Goal: Information Seeking & Learning: Get advice/opinions

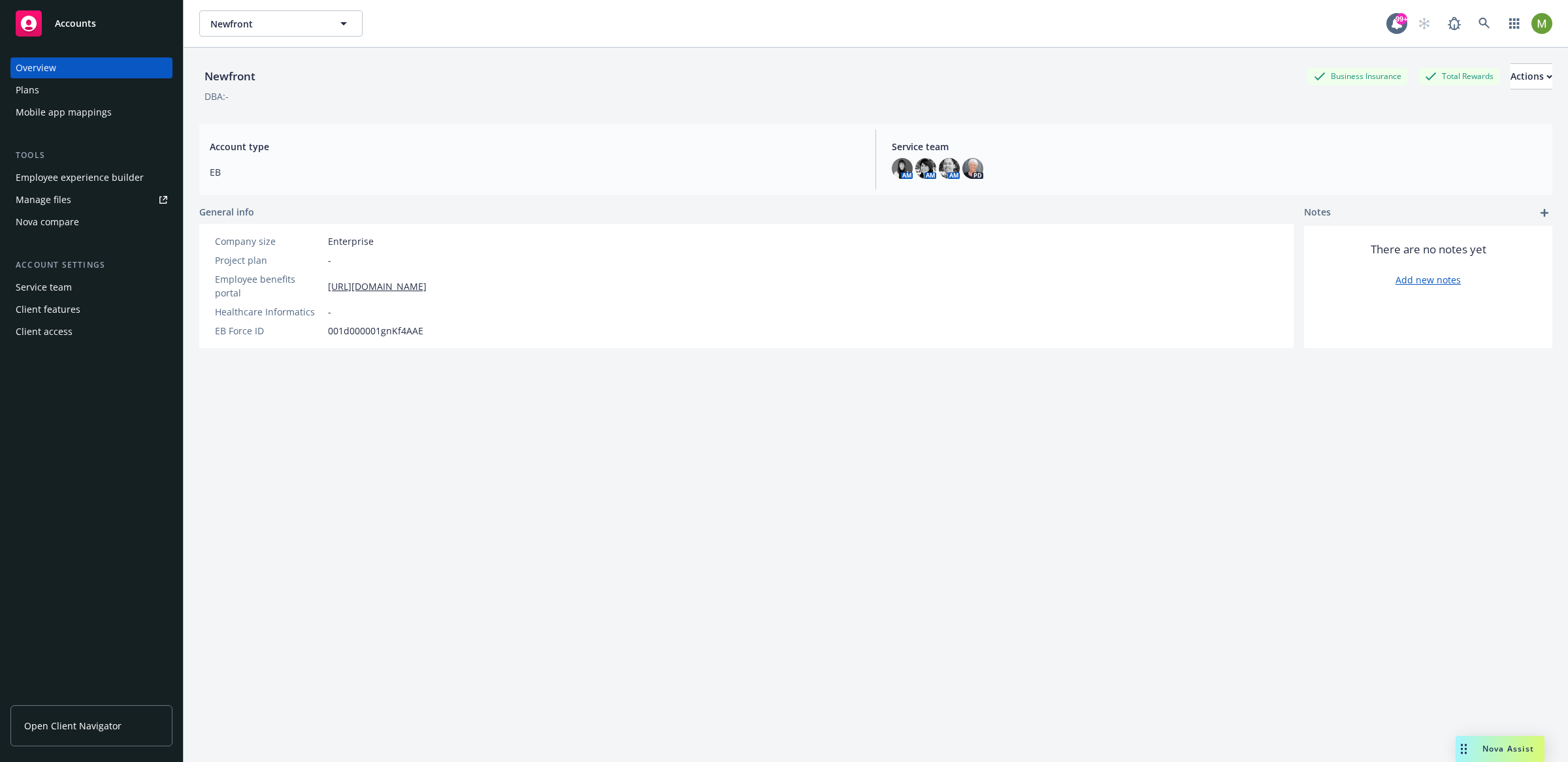
click at [50, 195] on div "Manage files" at bounding box center [42, 199] width 55 height 21
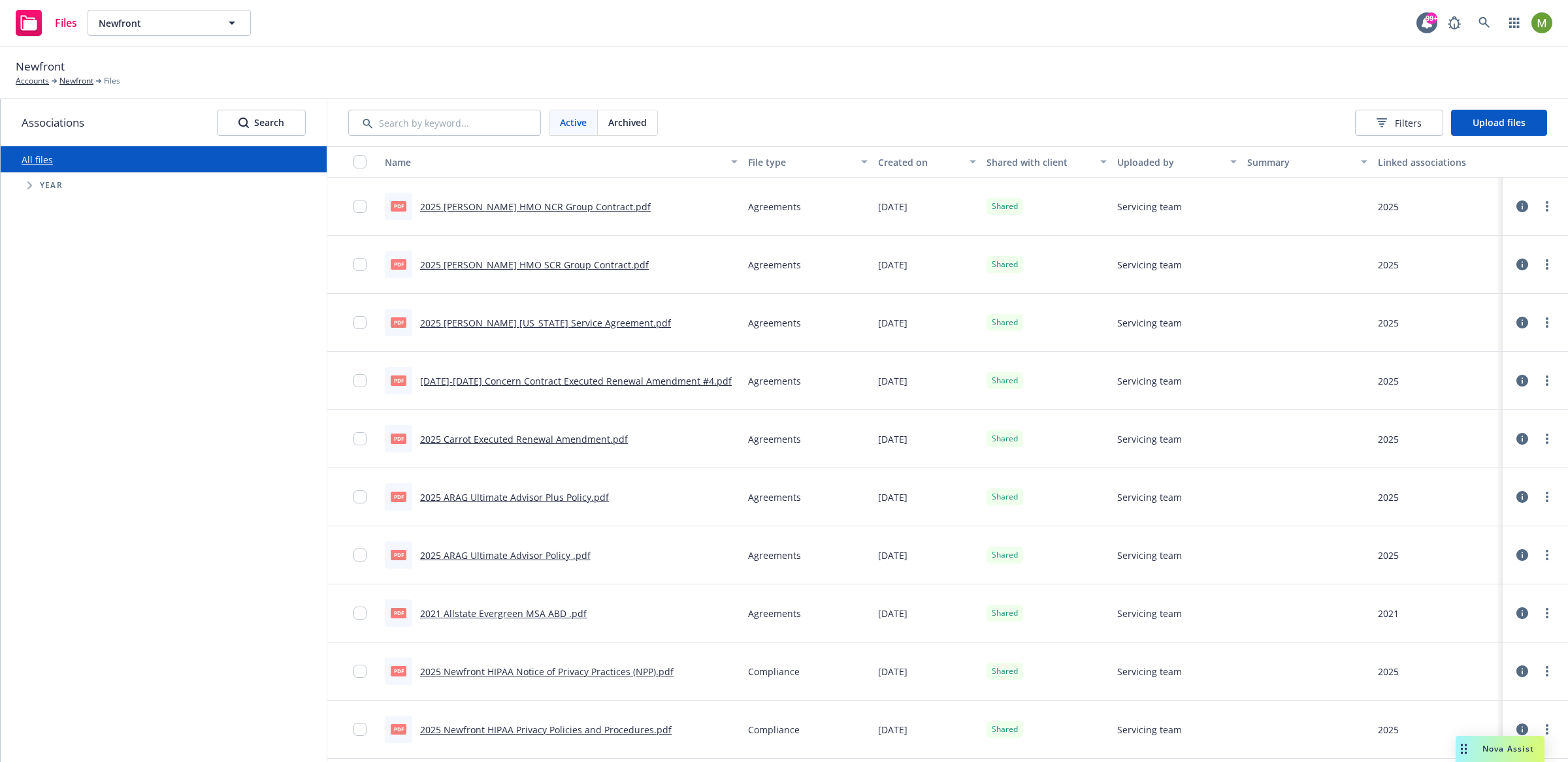
click at [31, 184] on icon "Tree Example" at bounding box center [29, 185] width 4 height 8
click at [45, 209] on icon "Tree Example" at bounding box center [47, 213] width 5 height 8
click at [61, 245] on icon "Tree Example" at bounding box center [63, 241] width 5 height 8
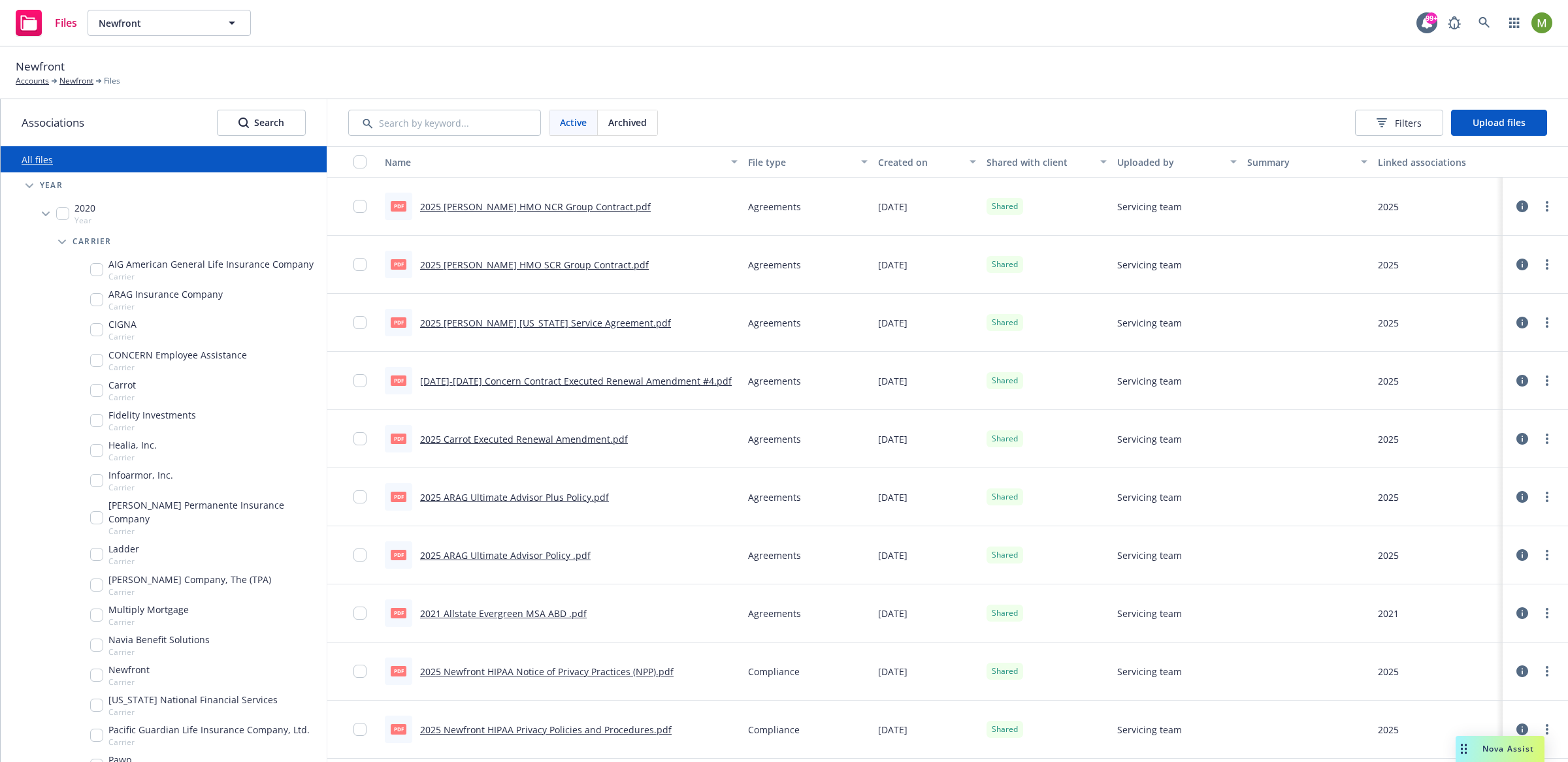
click at [172, 263] on span "AIG American General Life Insurance Company" at bounding box center [211, 264] width 205 height 14
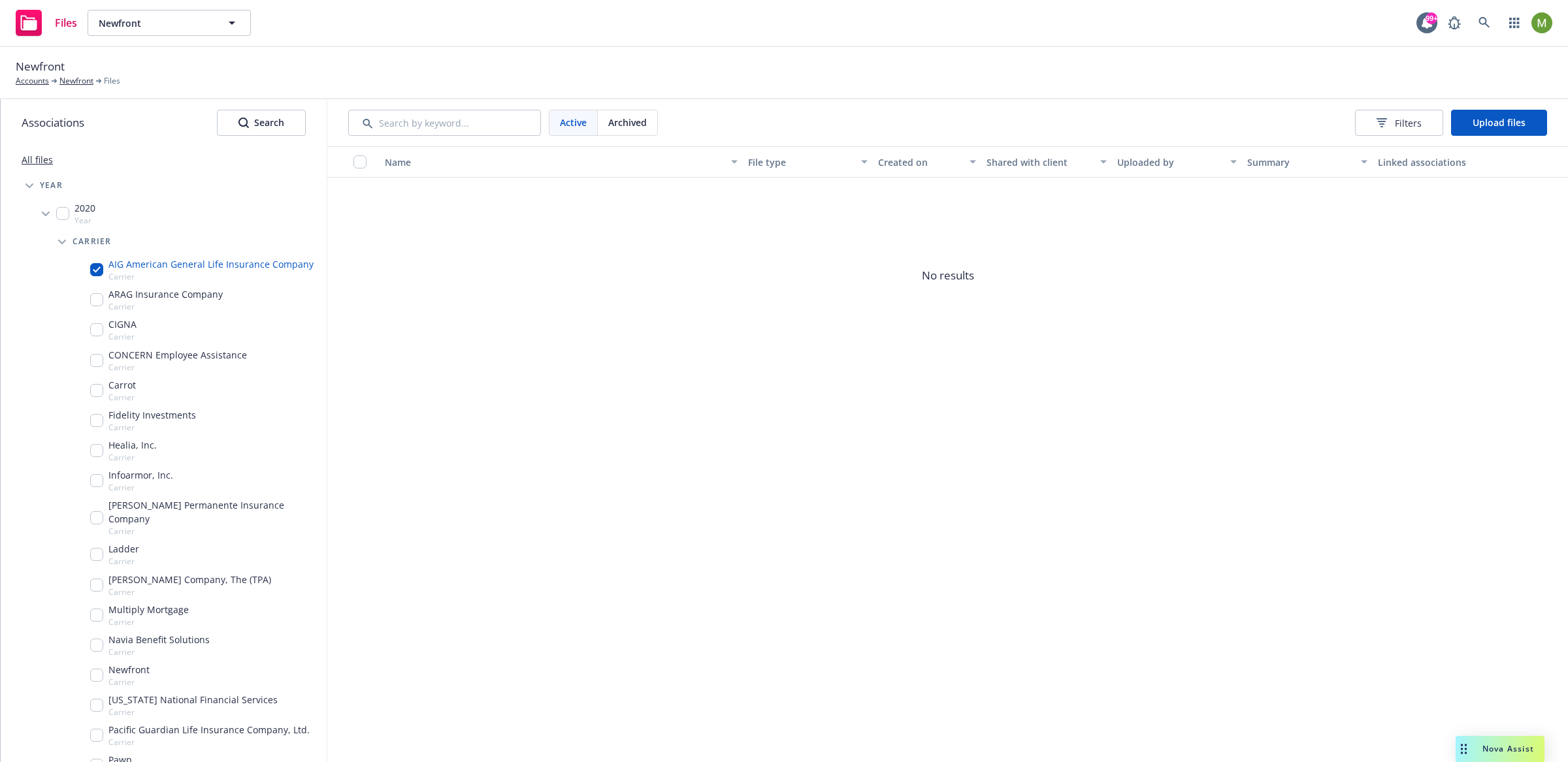
click at [96, 273] on input "Tree Example" at bounding box center [96, 270] width 13 height 13
checkbox input "false"
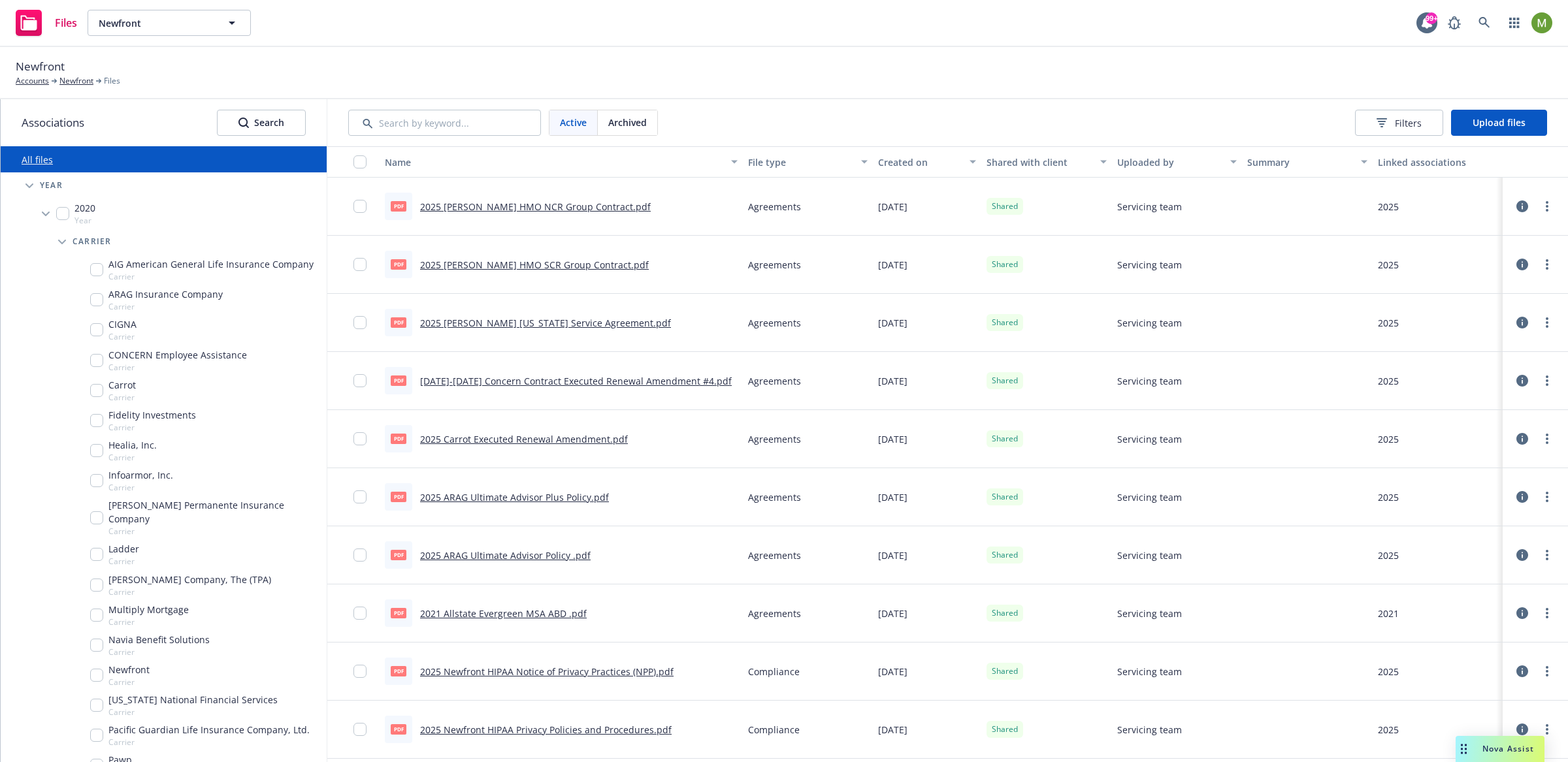
click at [143, 298] on span "ARAG Insurance Company" at bounding box center [165, 294] width 114 height 14
checkbox input "true"
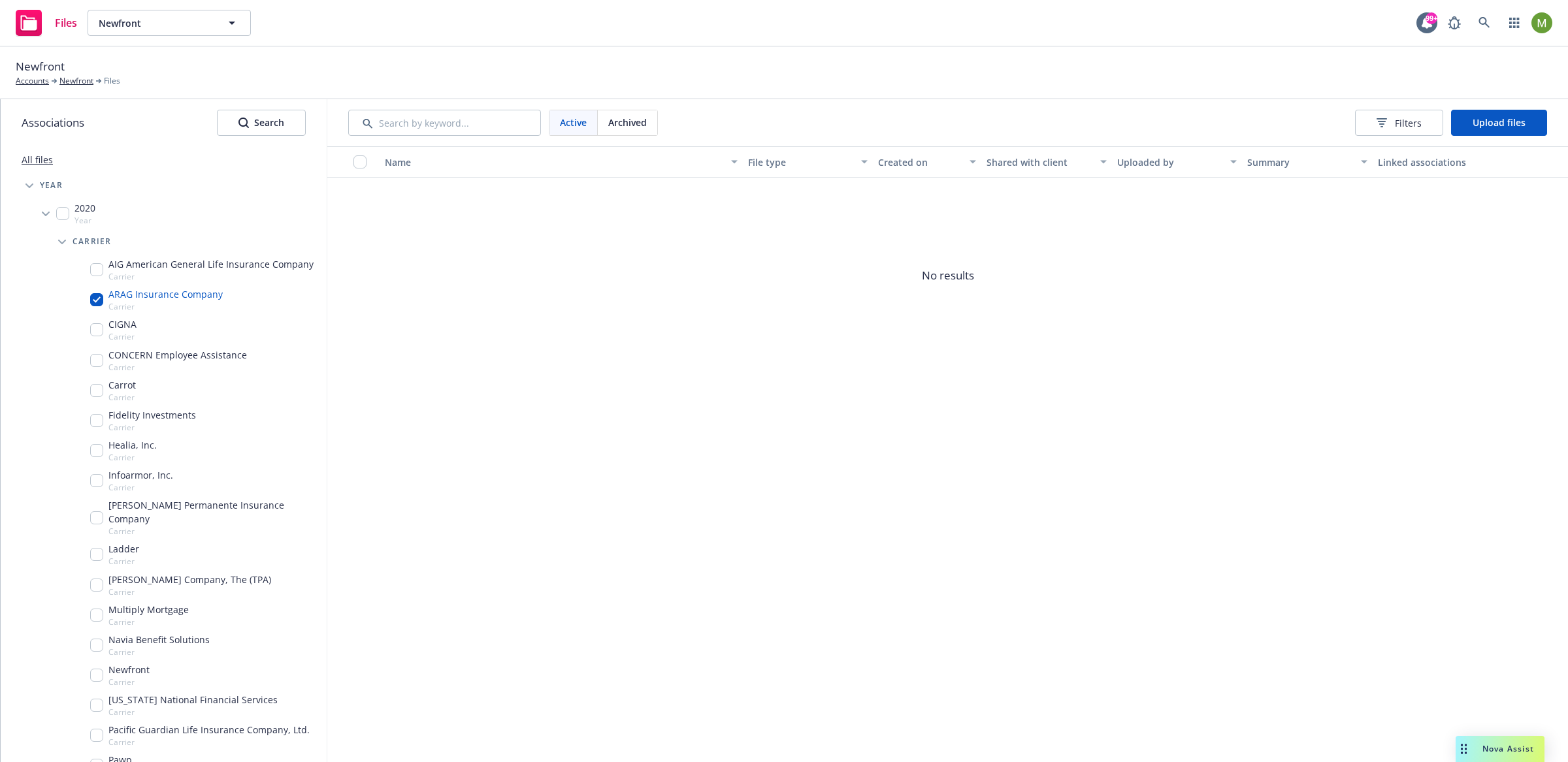
click at [62, 241] on icon "Tree Example" at bounding box center [62, 242] width 8 height 5
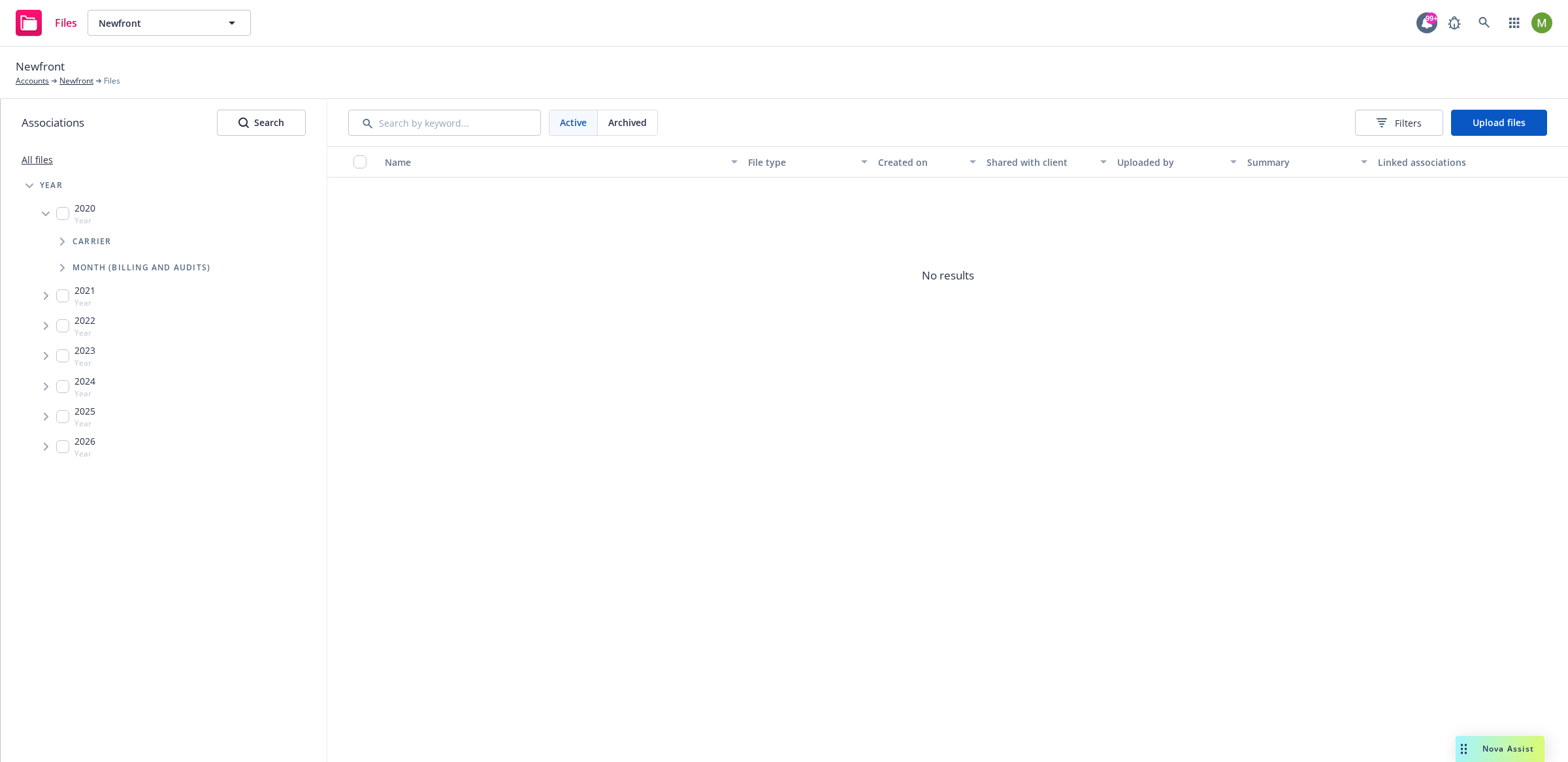
click at [42, 212] on icon "Tree Example" at bounding box center [45, 214] width 8 height 5
click at [47, 360] on icon "Tree Example" at bounding box center [47, 364] width 5 height 8
click at [83, 388] on span "Carrier" at bounding box center [92, 392] width 38 height 8
click at [66, 414] on span "Tree Example" at bounding box center [62, 419] width 21 height 21
click at [130, 438] on span "January" at bounding box center [153, 441] width 93 height 14
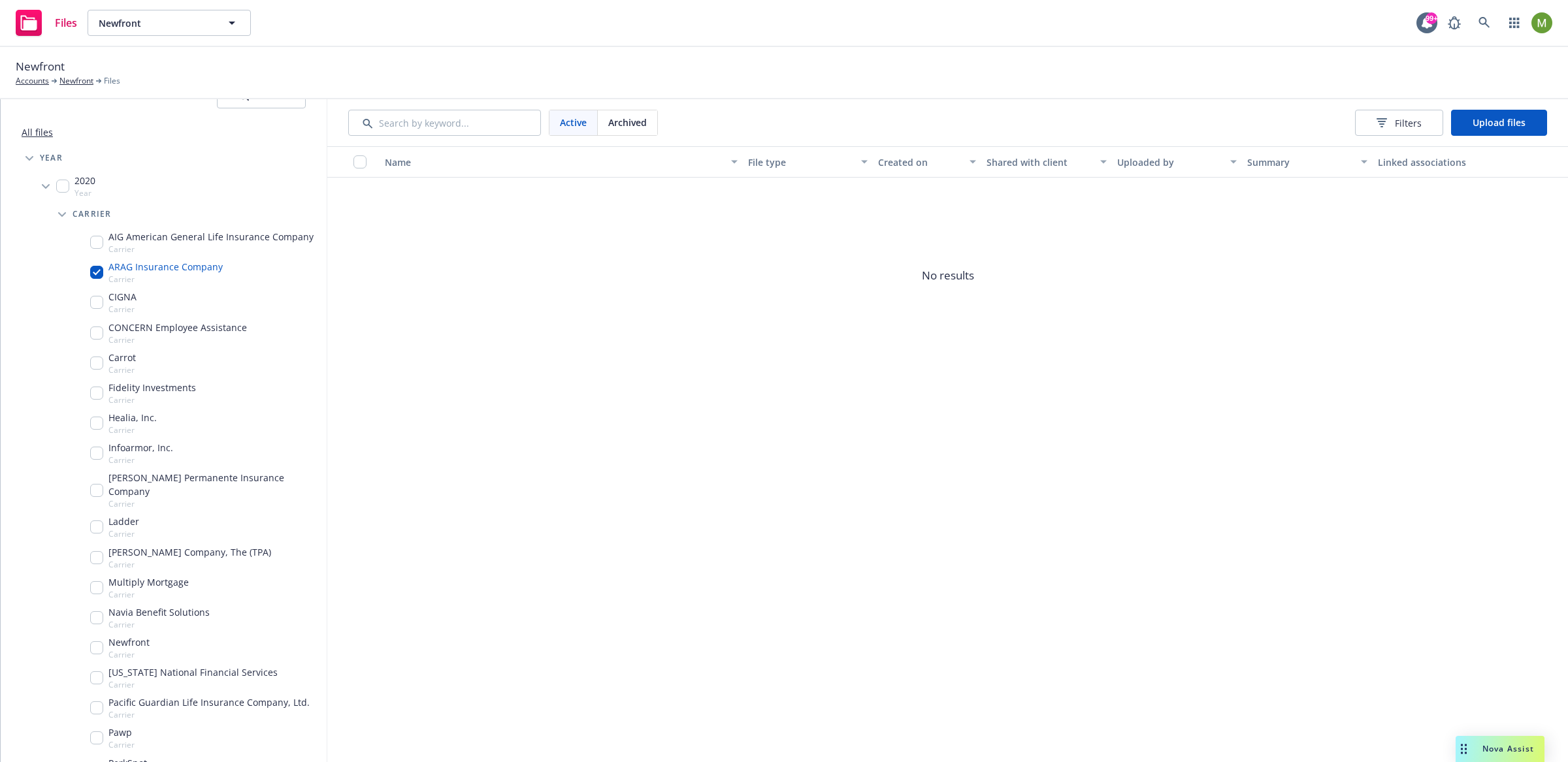
scroll to position [8, 0]
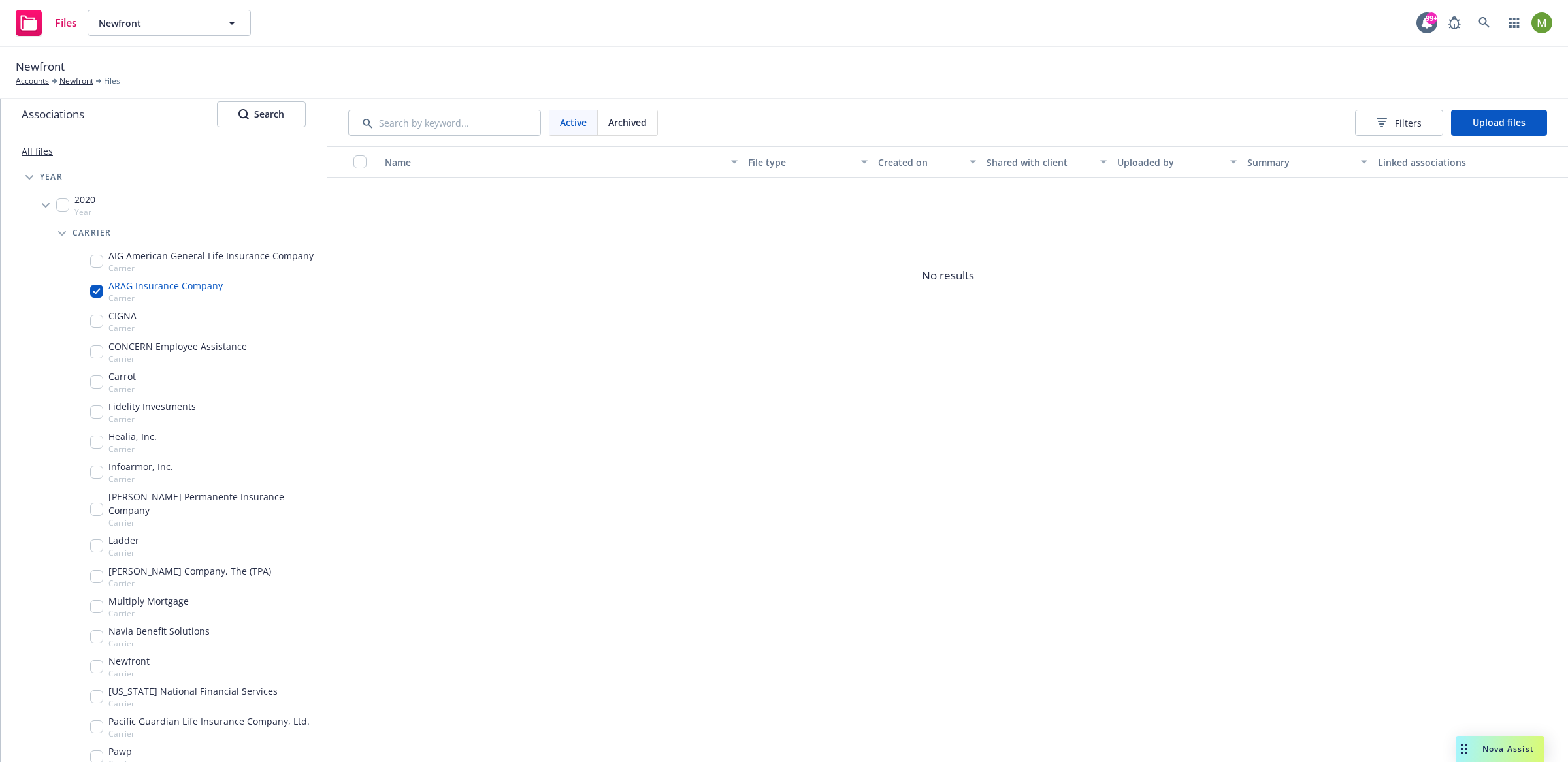
click at [53, 233] on span "Tree Example" at bounding box center [62, 233] width 21 height 21
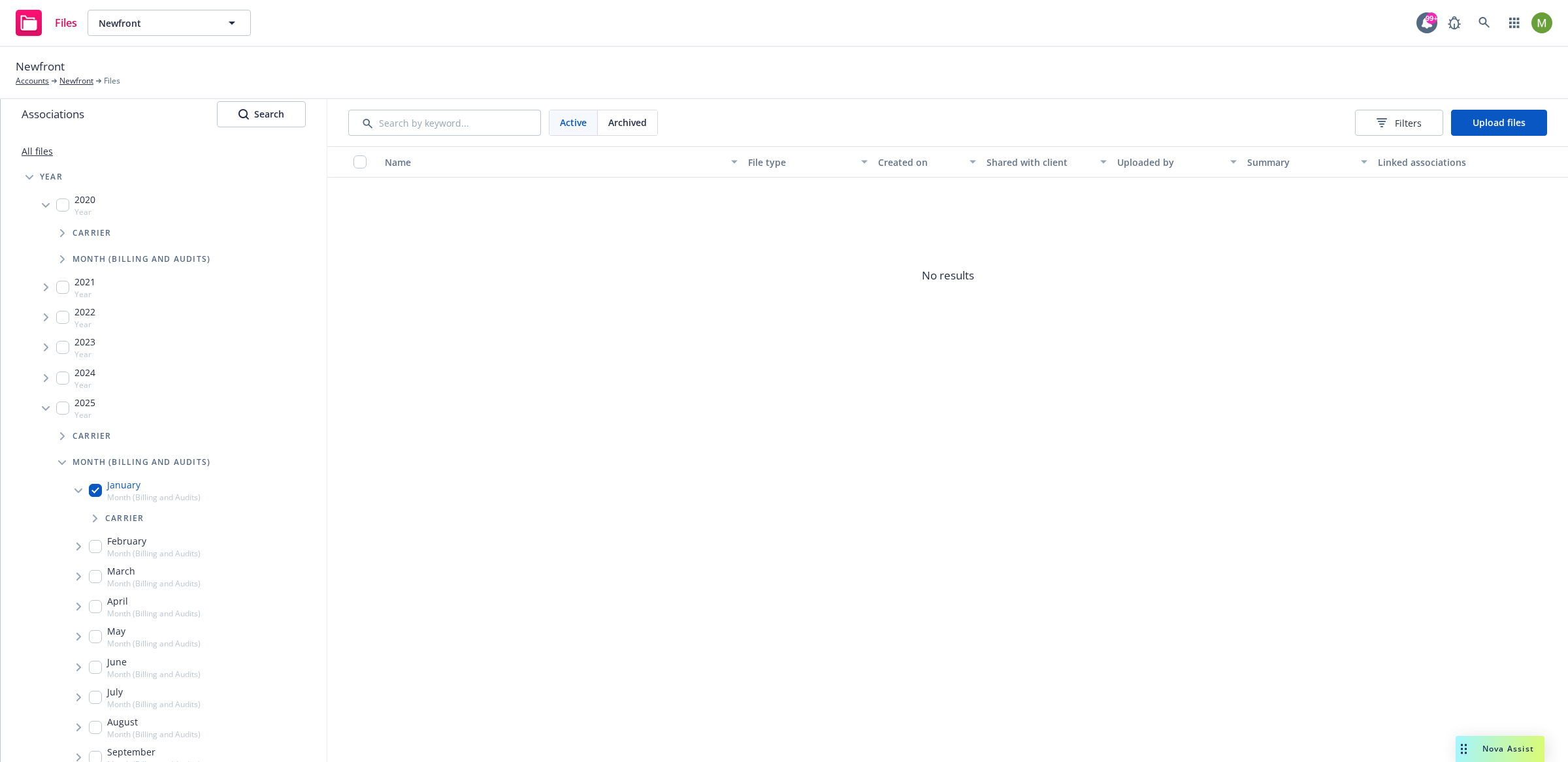
click at [42, 204] on icon "Tree Example" at bounding box center [45, 206] width 8 height 5
click at [33, 179] on span "Tree Example" at bounding box center [29, 176] width 21 height 21
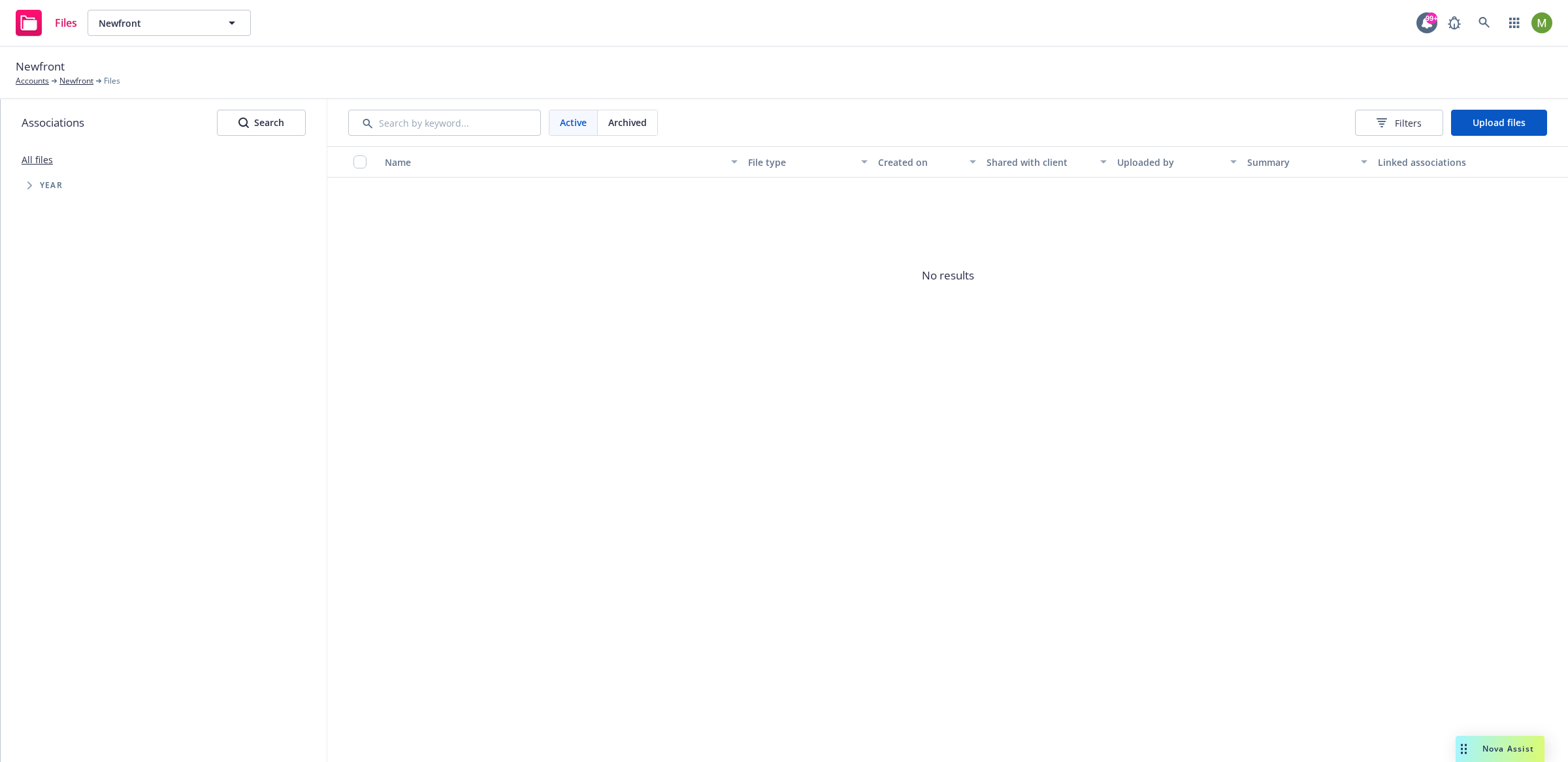
click at [38, 161] on link "All files" at bounding box center [36, 159] width 31 height 13
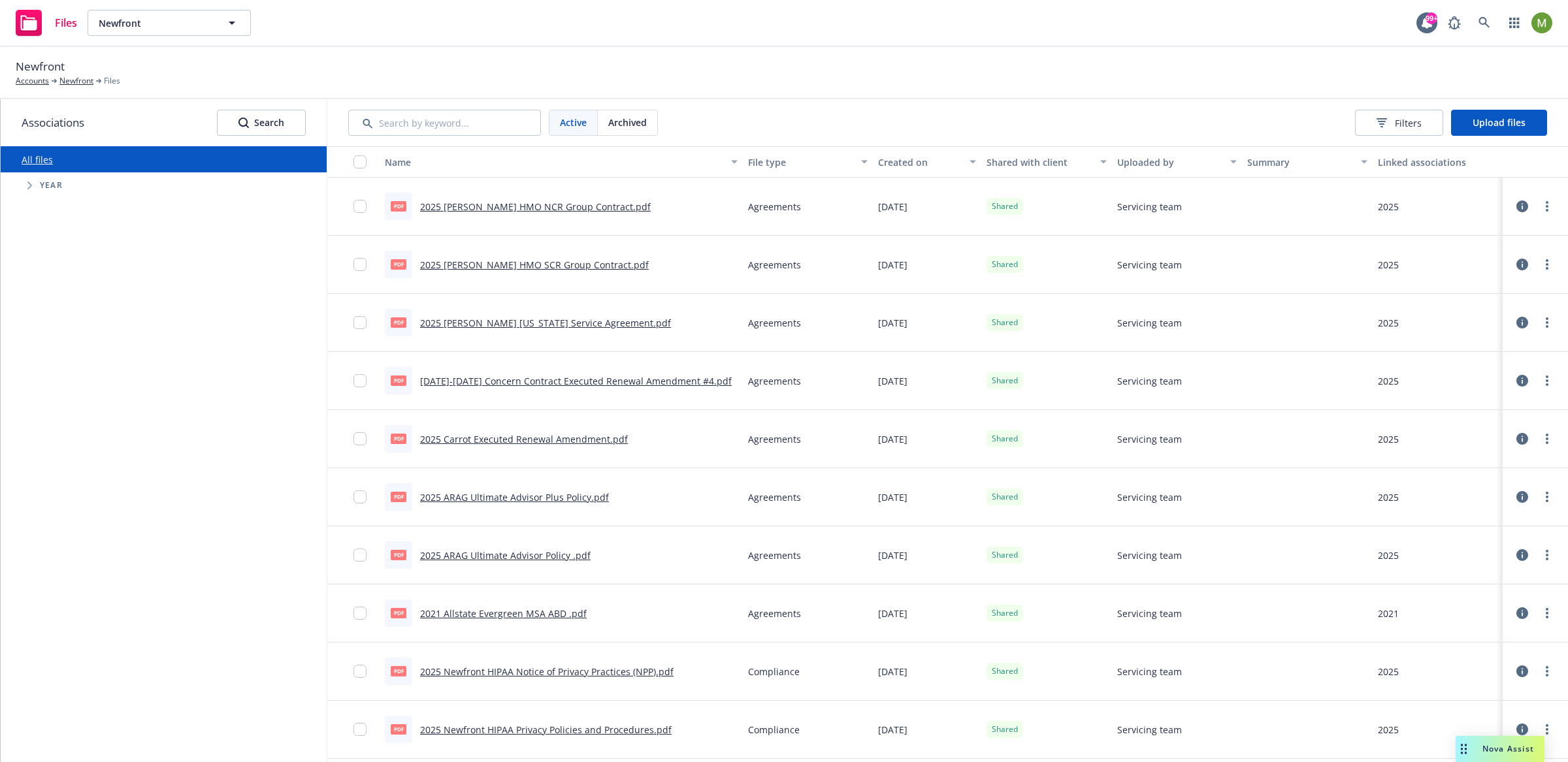
click at [652, 125] on div "Archived" at bounding box center [628, 122] width 59 height 25
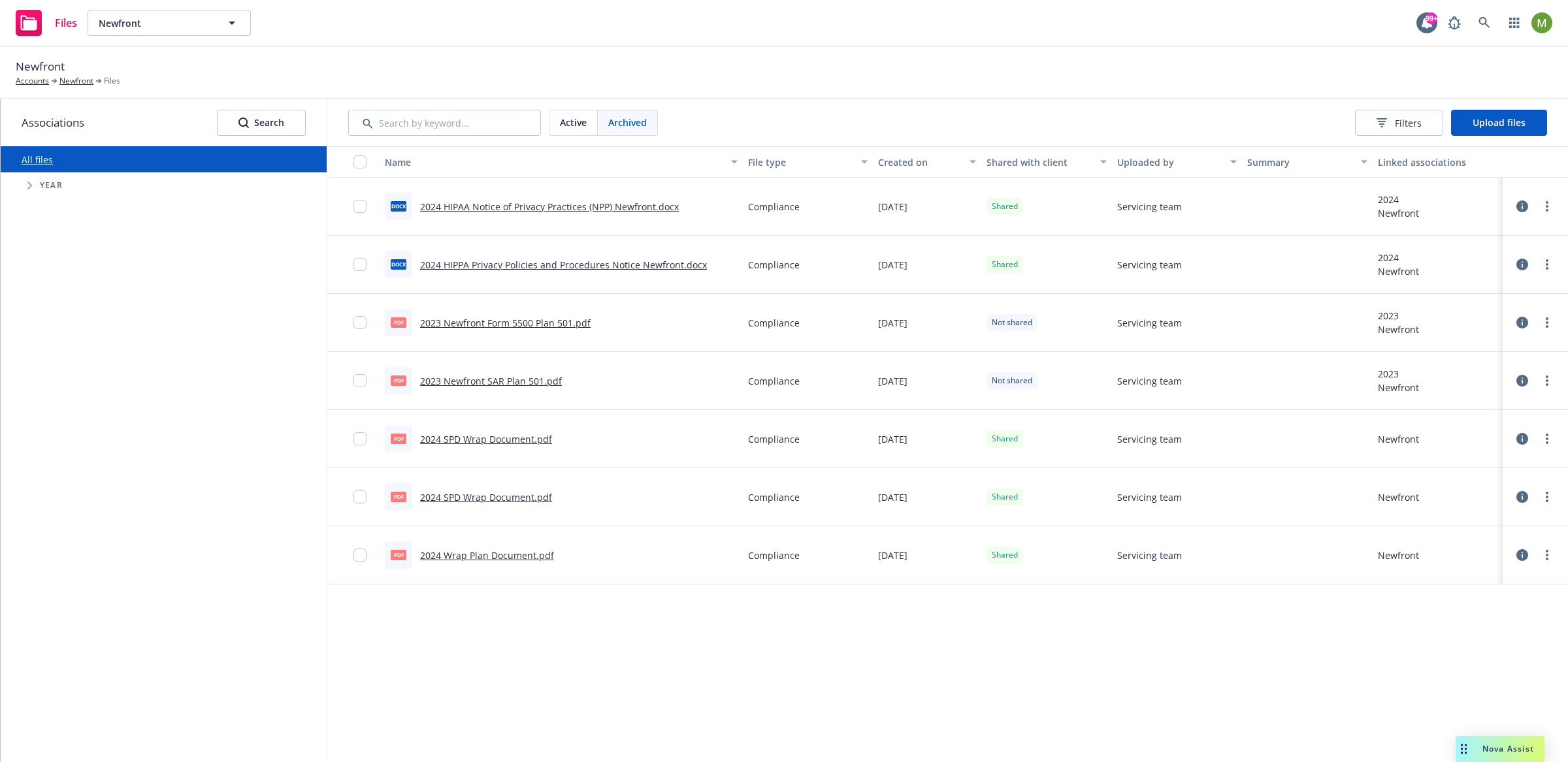
click at [1515, 750] on span "Nova Assist" at bounding box center [1508, 748] width 52 height 11
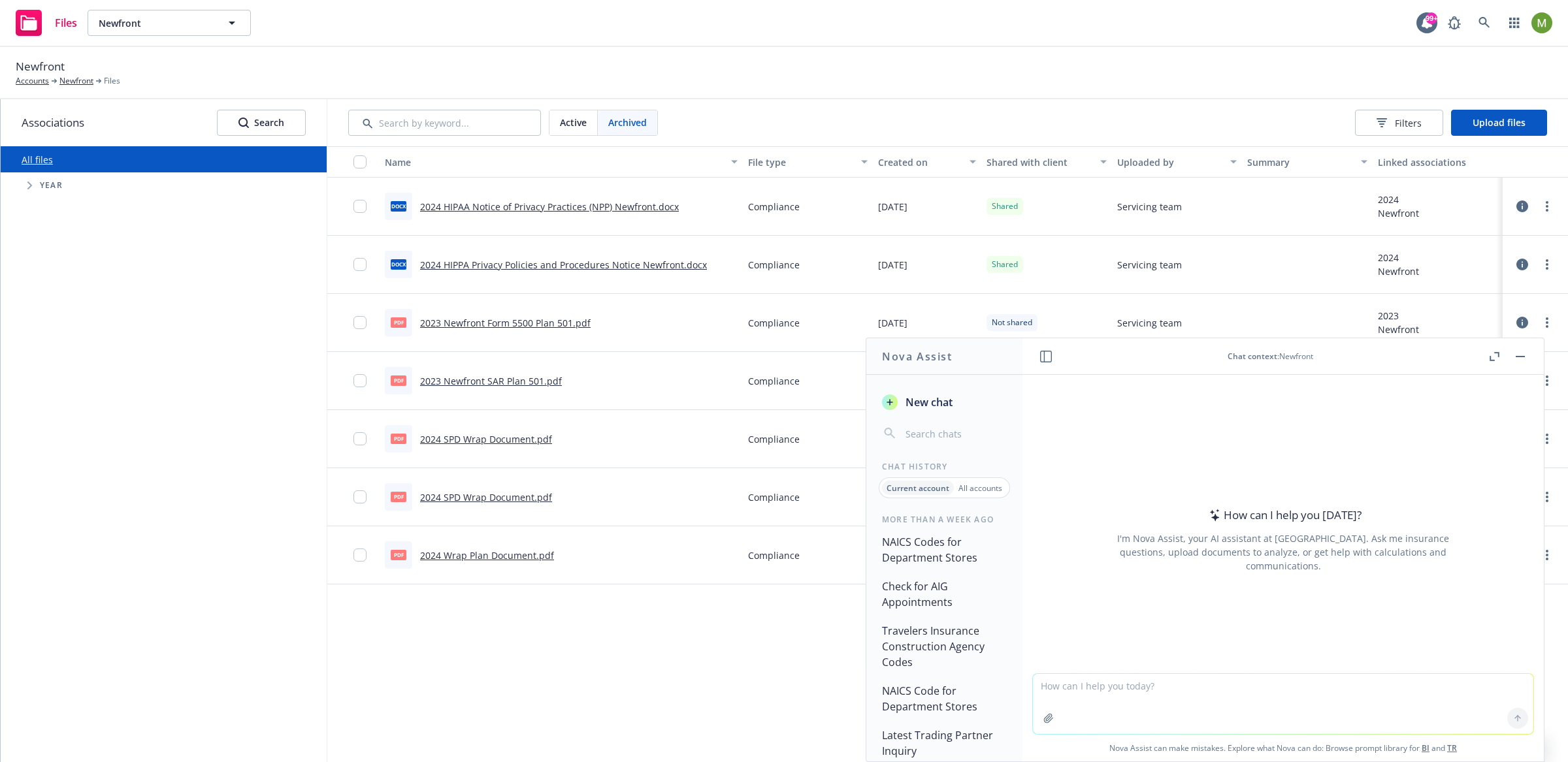
click at [1084, 689] on textarea at bounding box center [1283, 704] width 500 height 60
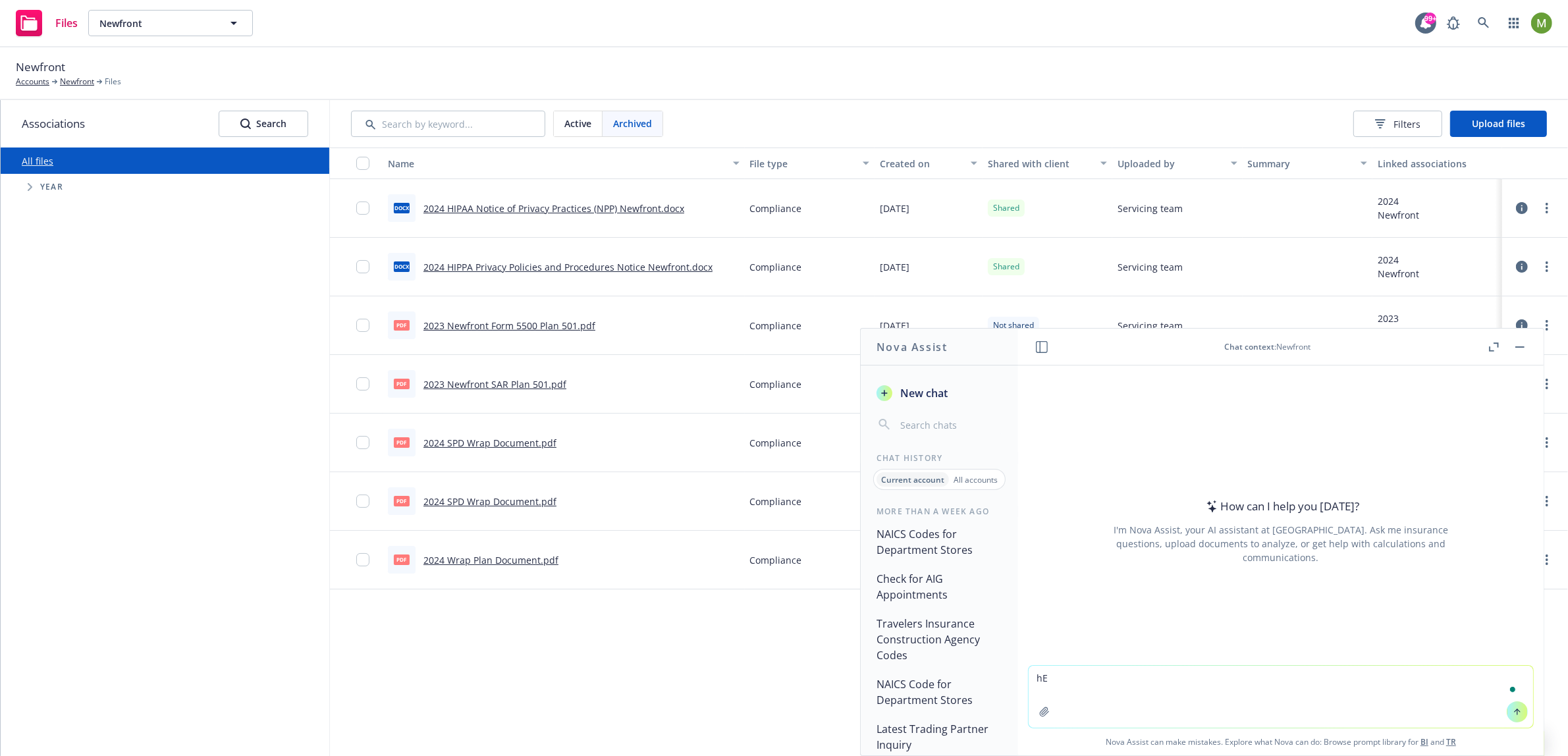
type textarea "h"
click at [1182, 676] on textarea "Hey Nova, can you show me all the files associated with this account?" at bounding box center [1281, 696] width 504 height 62
type textarea "Hey Nova, can you show me all the archived files associated with this account?"
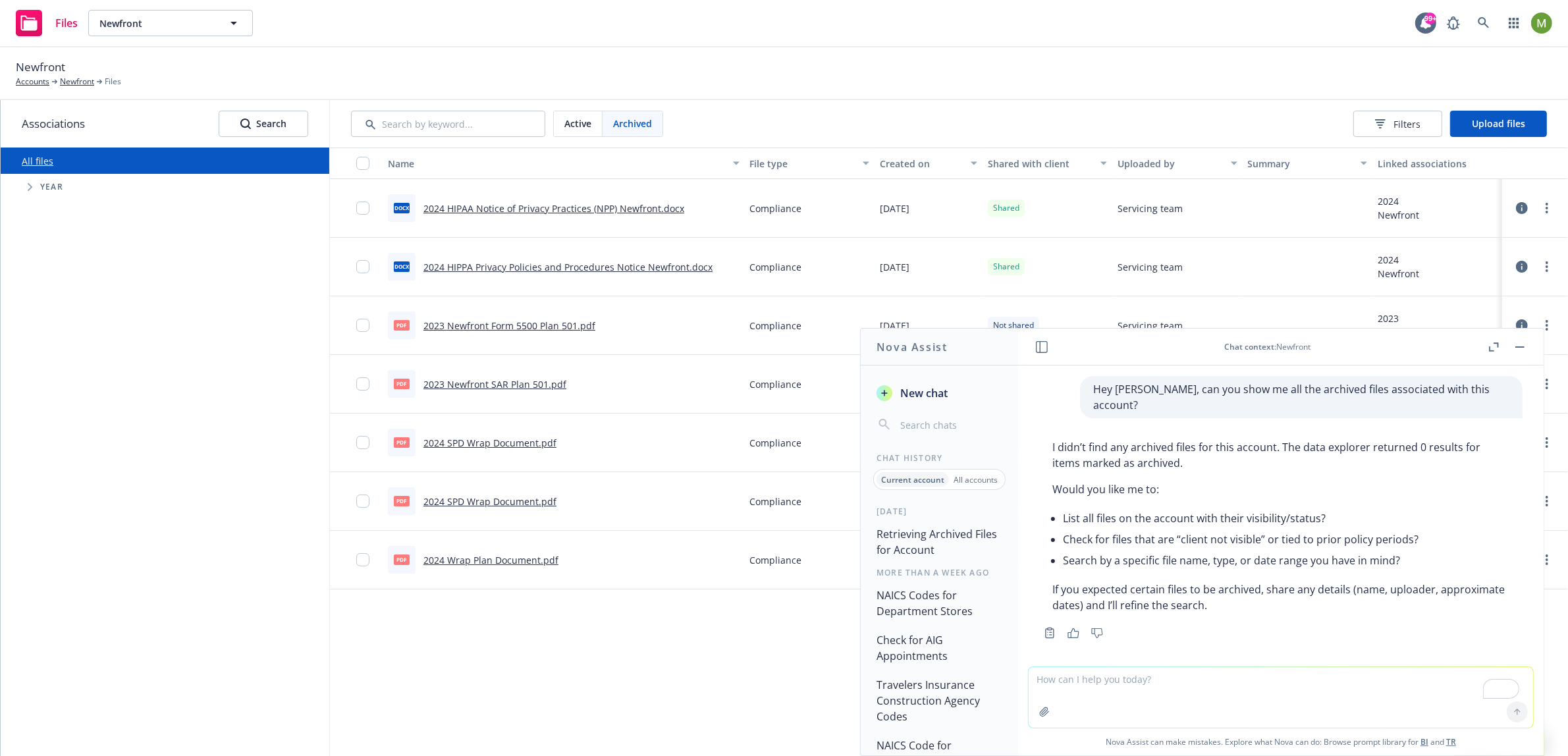
click at [1130, 683] on textarea "To enrich screen reader interactions, please activate Accessibility in Grammarl…" at bounding box center [1281, 697] width 504 height 61
drag, startPoint x: 1498, startPoint y: 390, endPoint x: 1108, endPoint y: 393, distance: 390.0
click at [1108, 393] on div "Hey Nova, can you show me all the archived files associated with this account?" at bounding box center [1301, 396] width 443 height 42
copy p "Hey Nova, can you show me all the archived files associated with this account?"
